Goal: Check status: Check status

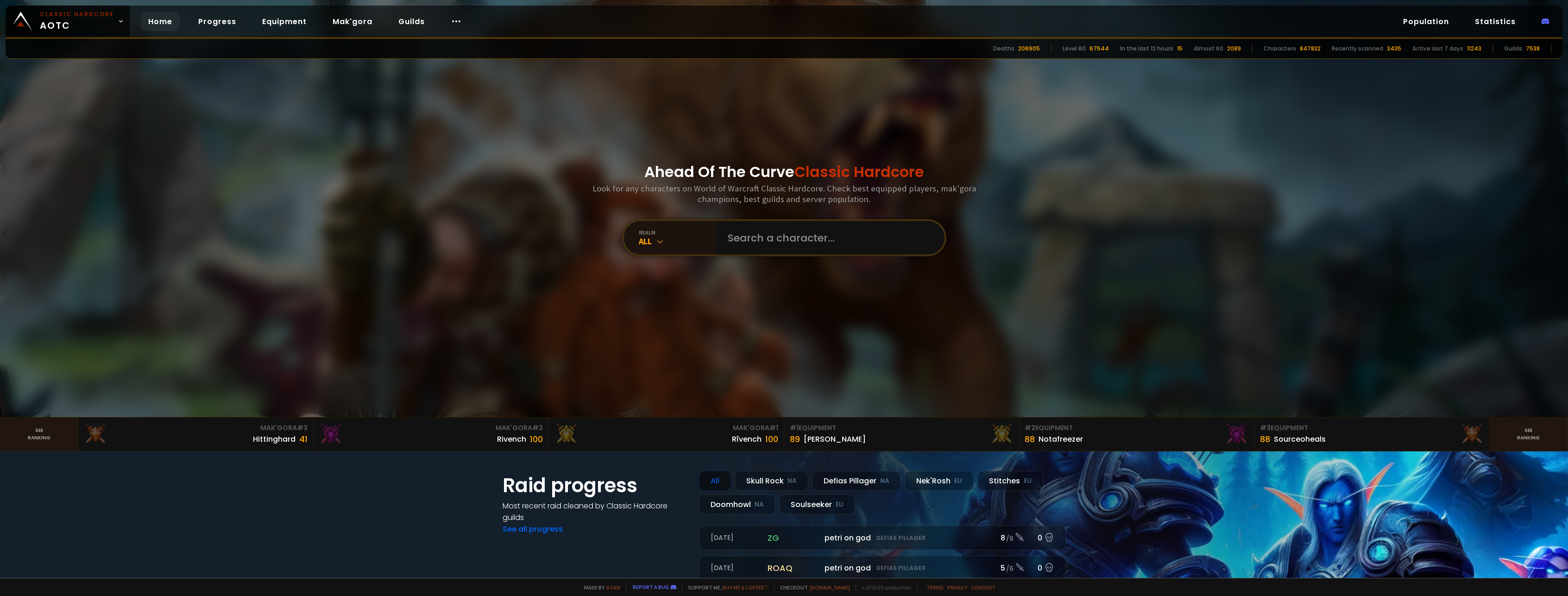
drag, startPoint x: 22, startPoint y: 0, endPoint x: 194, endPoint y: 204, distance: 266.8
click at [194, 204] on div at bounding box center [784, 208] width 1568 height 417
click at [657, 246] on div "All" at bounding box center [678, 241] width 78 height 11
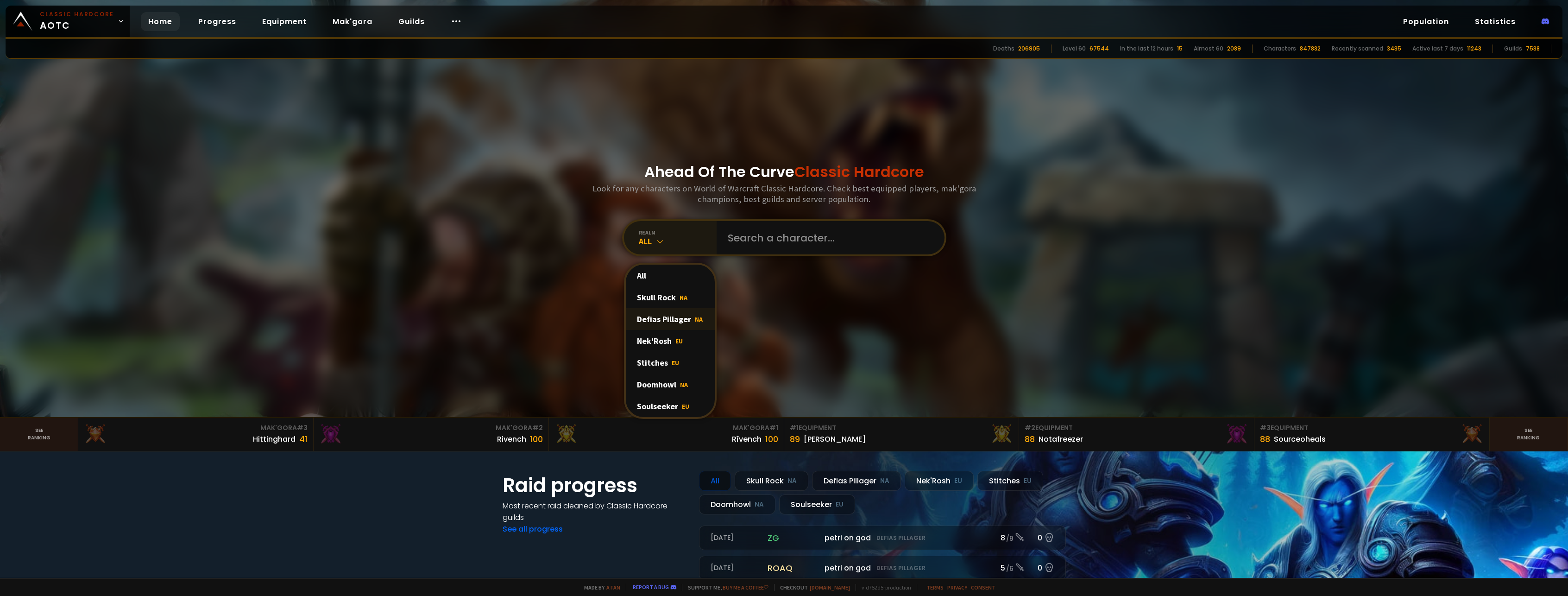
click at [659, 319] on div "Defias Pillager NA" at bounding box center [670, 318] width 89 height 22
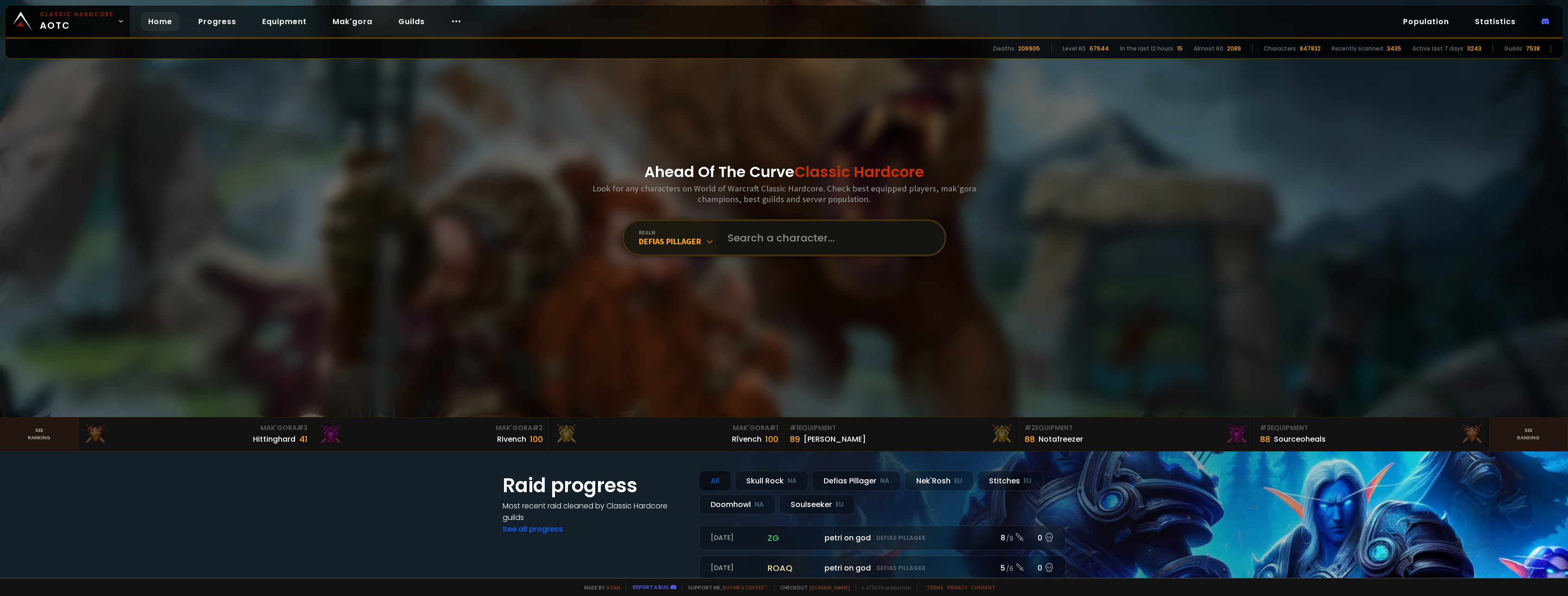
click at [763, 227] on input "text" at bounding box center [828, 237] width 211 height 34
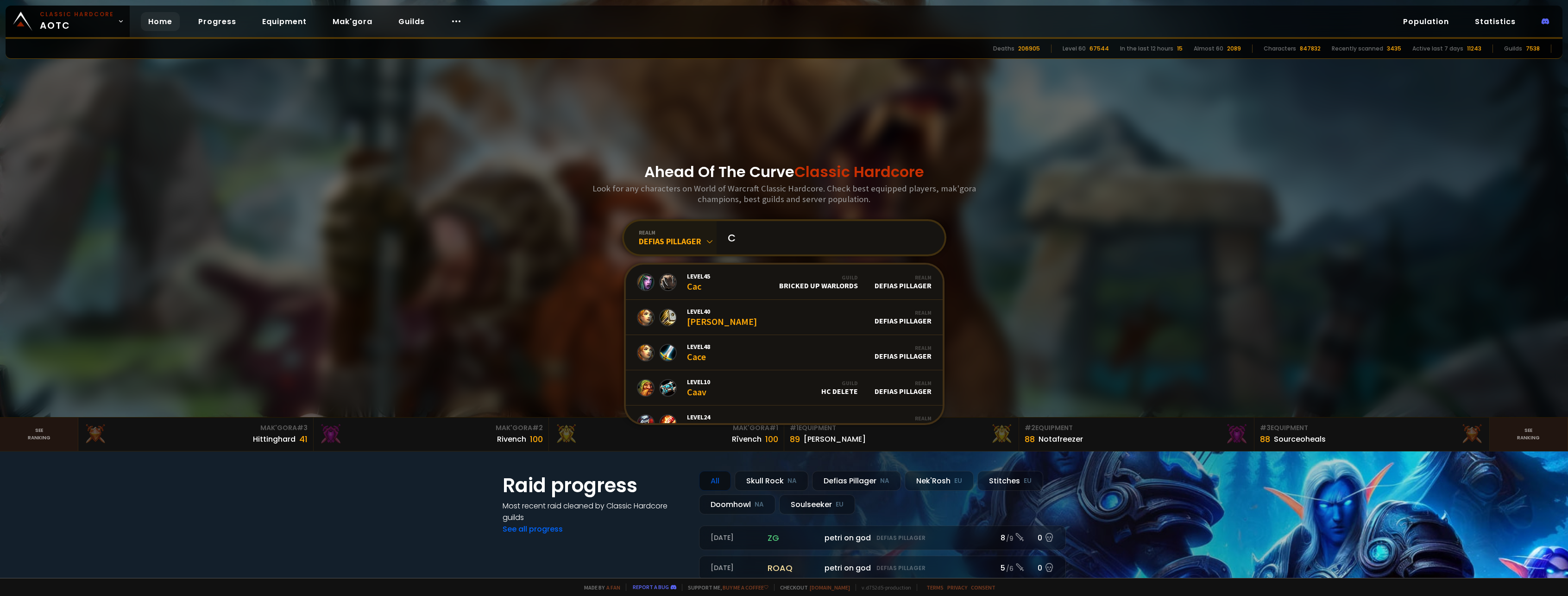
click at [766, 237] on input "C" at bounding box center [828, 237] width 211 height 34
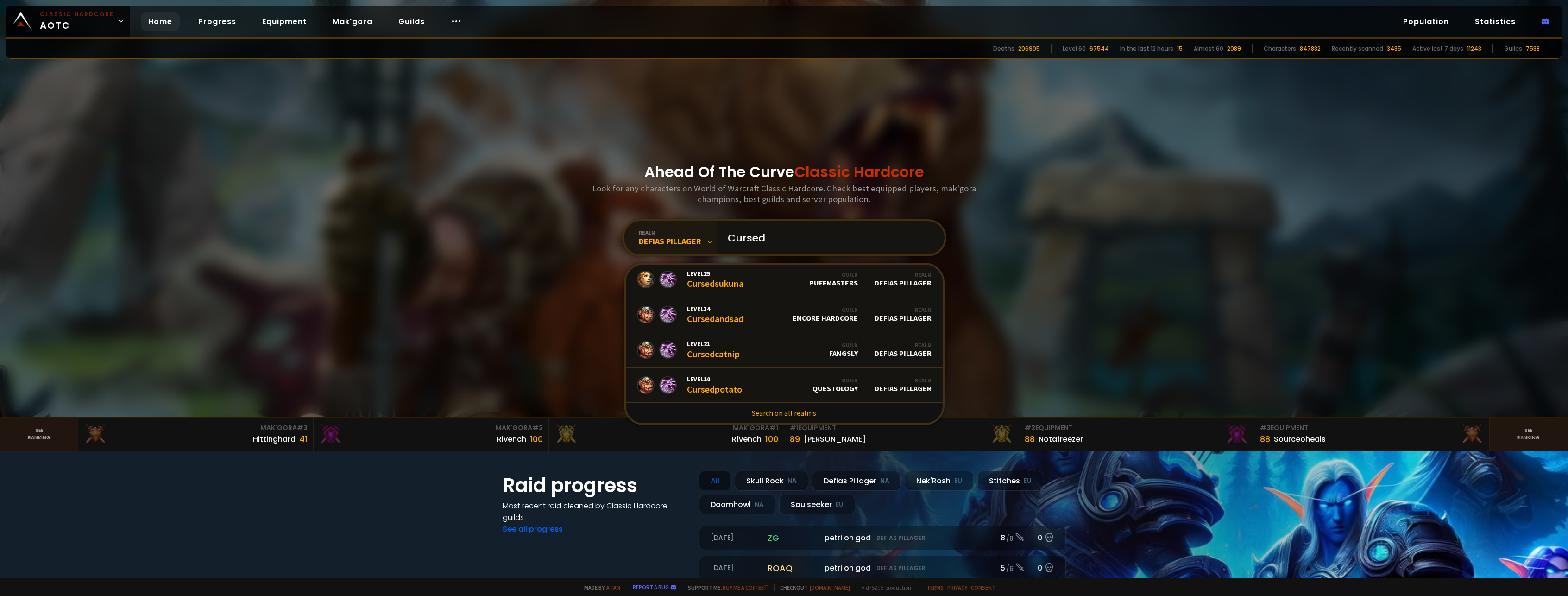
drag, startPoint x: 732, startPoint y: 238, endPoint x: 874, endPoint y: 241, distance: 142.0
click at [875, 239] on input "Cursed" at bounding box center [828, 237] width 211 height 34
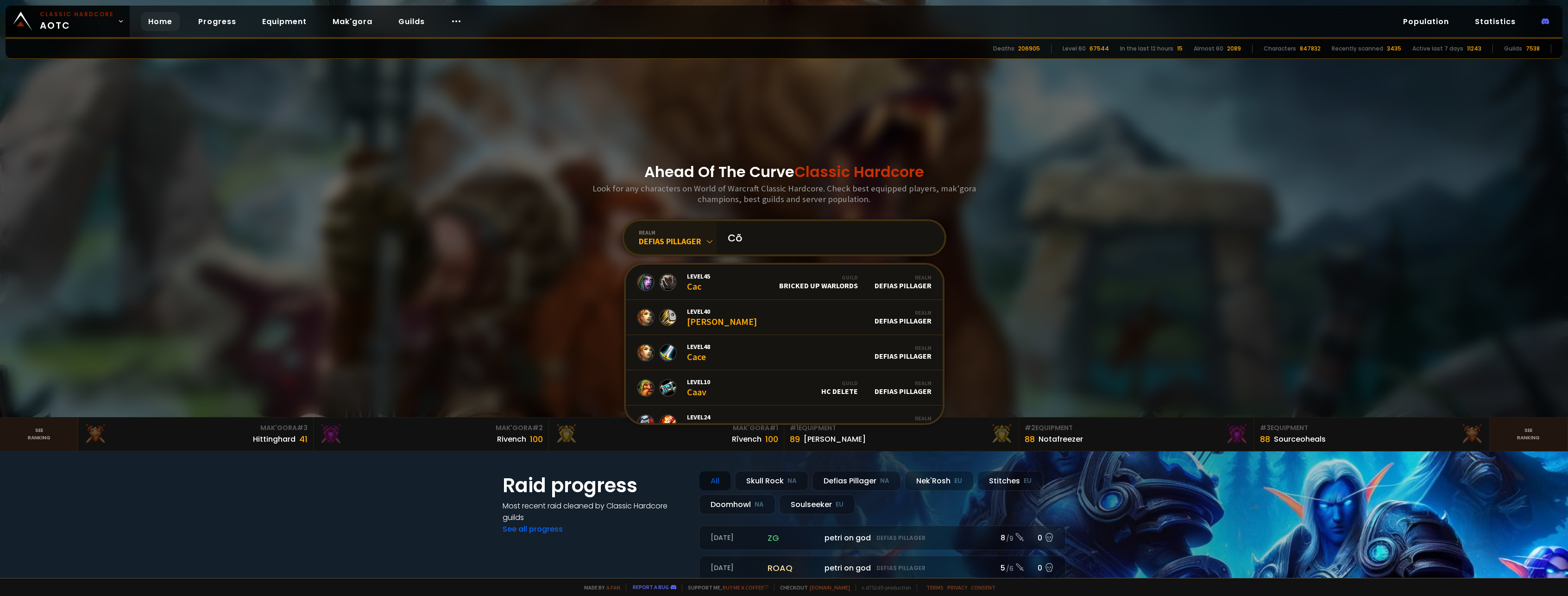
type input "C"
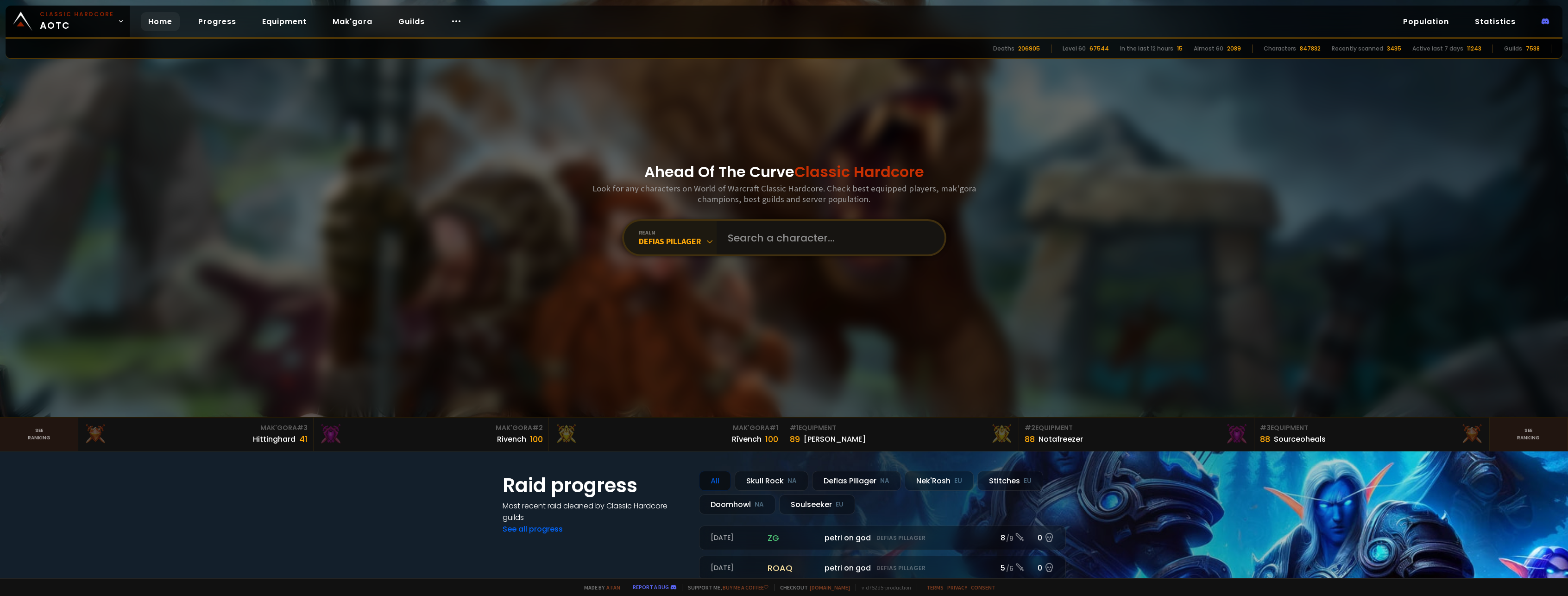
type input "C"
click at [761, 245] on input "text" at bounding box center [828, 237] width 211 height 34
paste input "Cürsed"
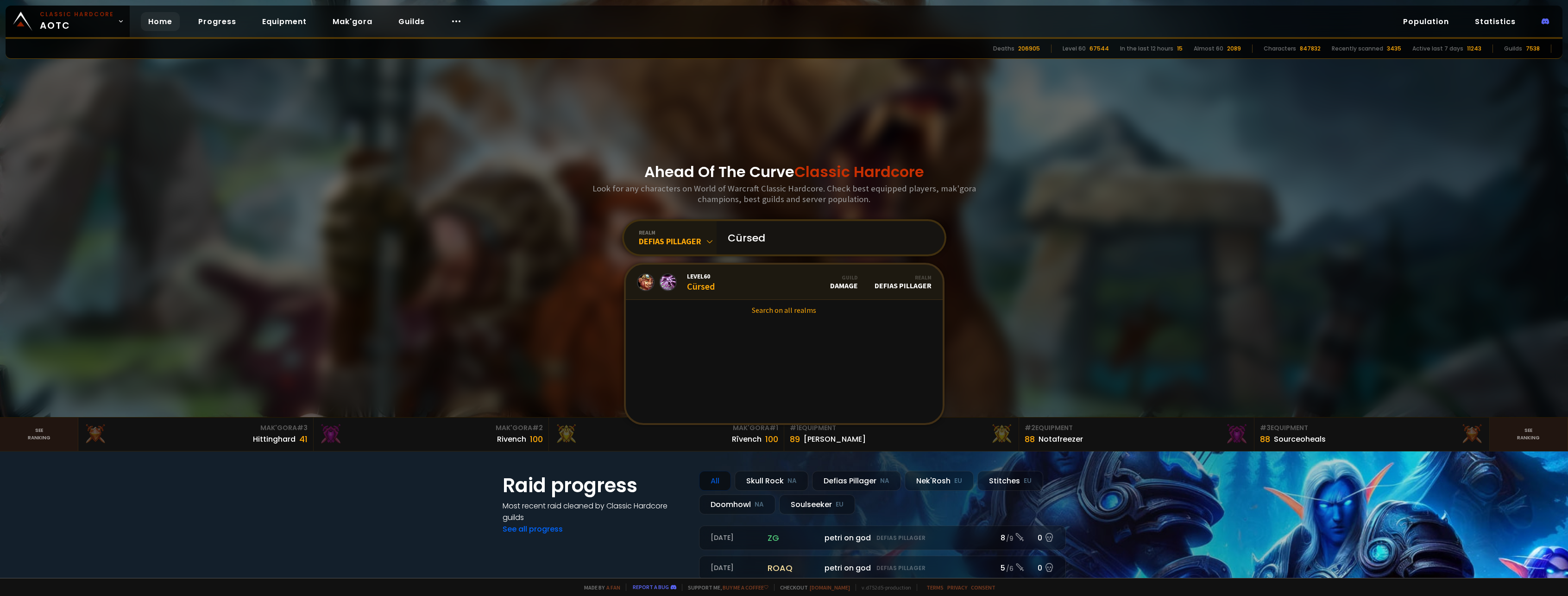
type input "Cürsed"
click at [688, 282] on div "Level 60 Cürsed" at bounding box center [701, 282] width 28 height 20
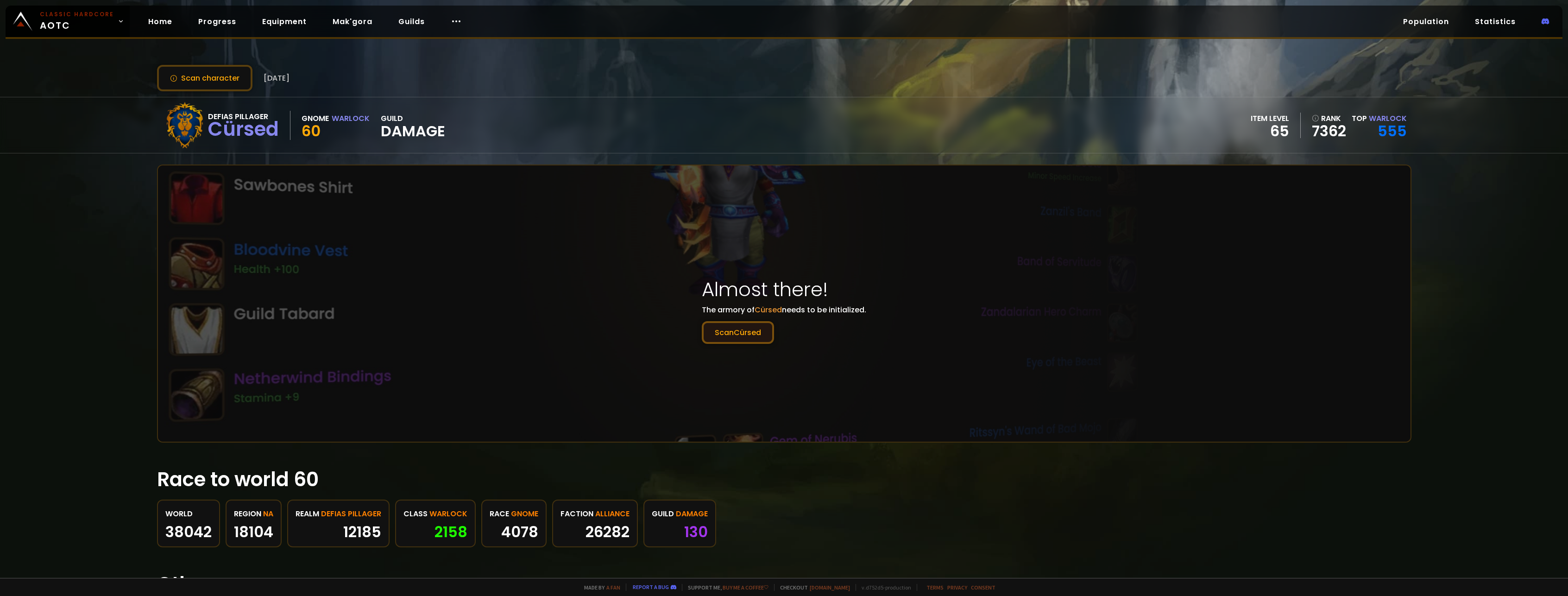
click at [730, 333] on button "Scan Cürsed" at bounding box center [738, 332] width 73 height 22
click at [728, 330] on button "Scan Cürsed" at bounding box center [738, 332] width 73 height 22
click at [208, 77] on button "Scan character" at bounding box center [204, 78] width 96 height 26
click at [59, 179] on div "Scan character [DATE] Defias Pillager Cürsed Gnome Warlock 60 guild Damage item…" at bounding box center [784, 289] width 1568 height 578
click at [454, 23] on icon at bounding box center [456, 21] width 11 height 11
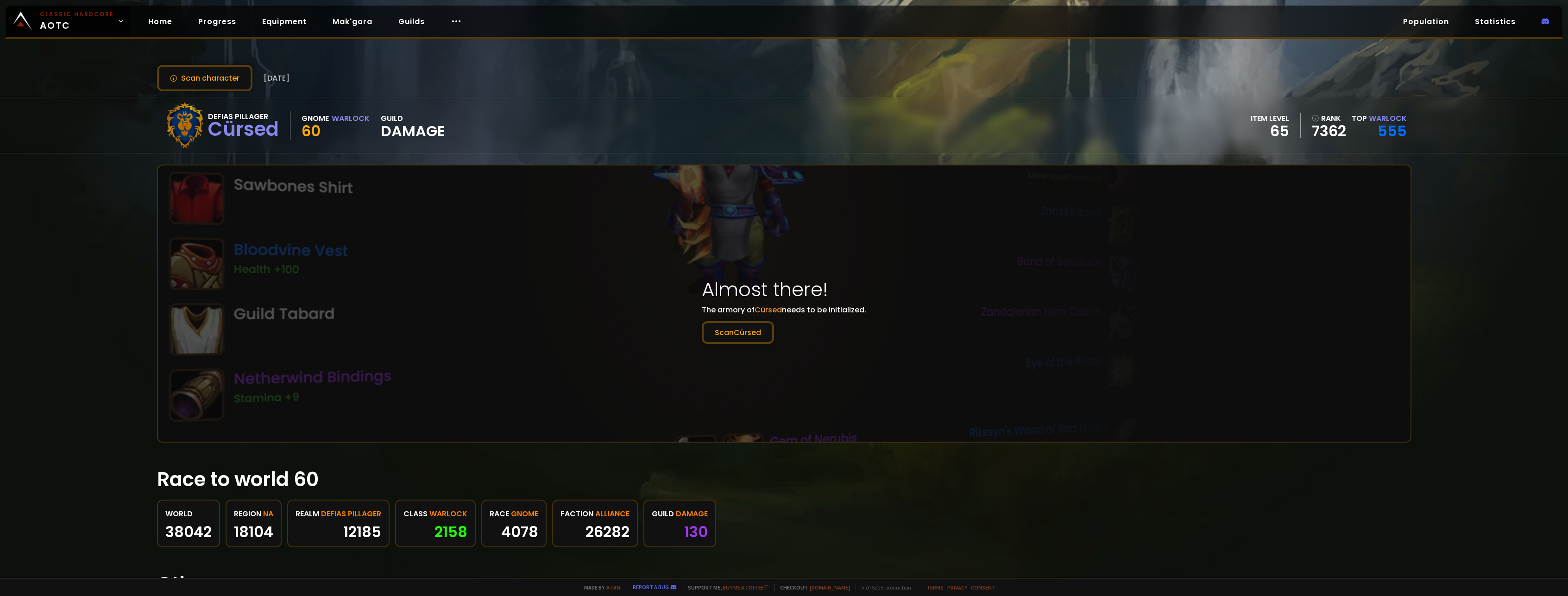
click at [755, 84] on div "Scan character [DATE]" at bounding box center [784, 78] width 1254 height 26
click at [1431, 21] on link "Population" at bounding box center [1426, 21] width 61 height 19
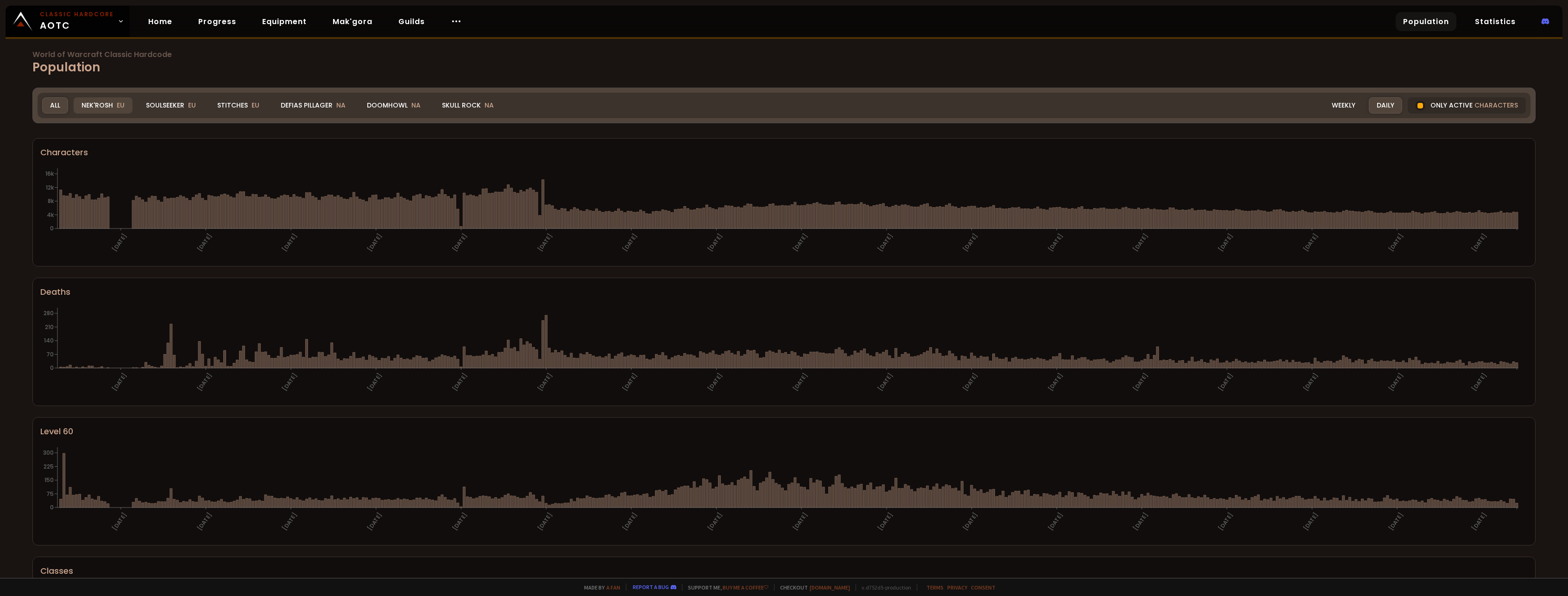
click at [101, 108] on div "Nek'Rosh EU" at bounding box center [103, 105] width 59 height 16
click at [98, 104] on div "Nek'Rosh EU" at bounding box center [103, 105] width 59 height 16
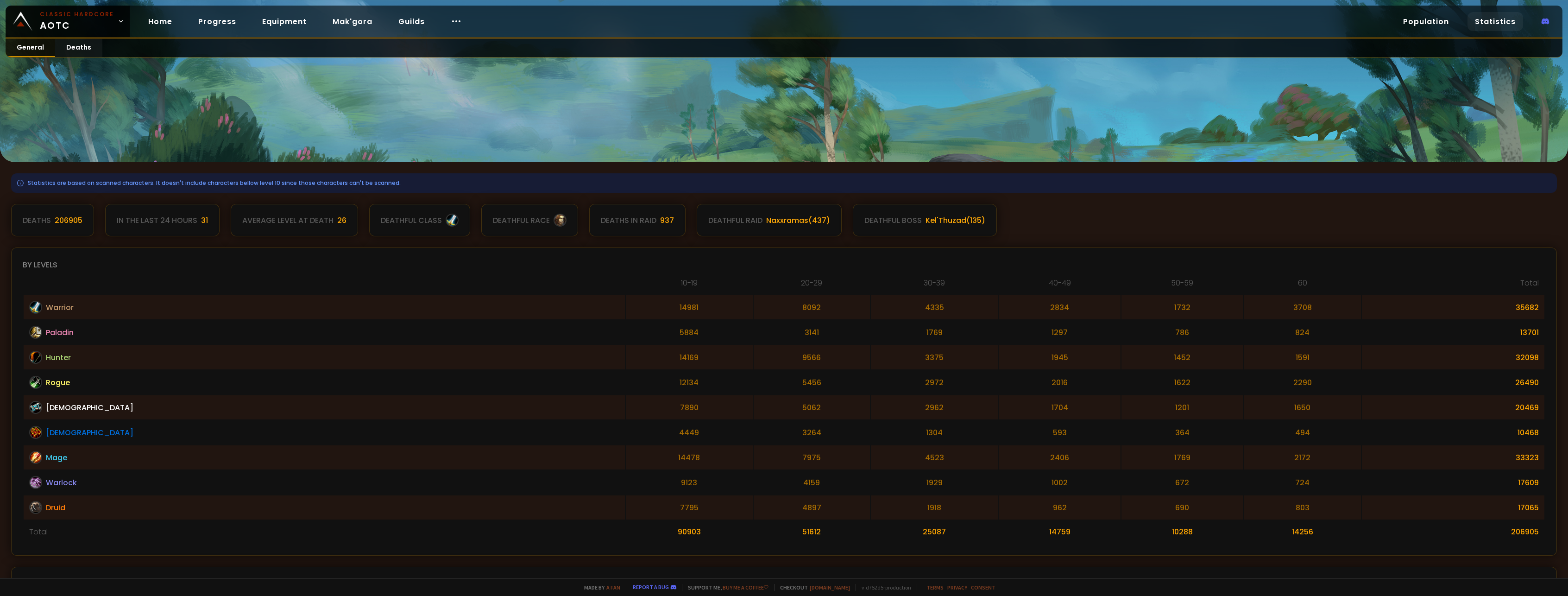
click at [35, 46] on link "General" at bounding box center [30, 47] width 49 height 18
